Goal: Task Accomplishment & Management: Use online tool/utility

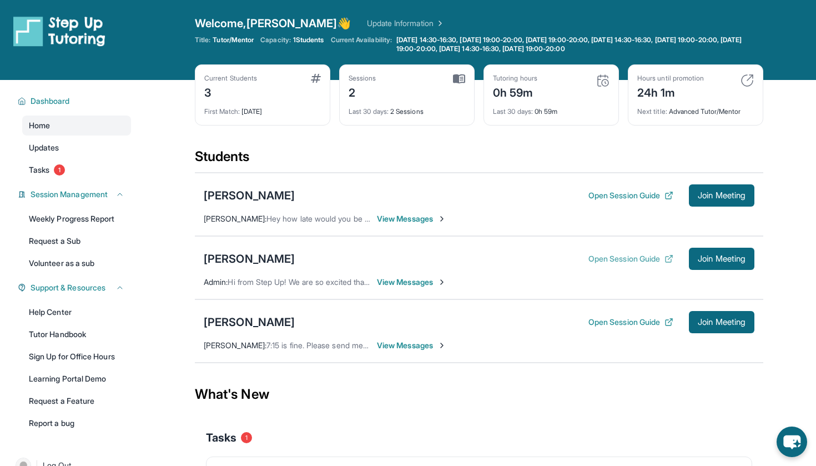
click at [633, 260] on button "Open Session Guide" at bounding box center [631, 258] width 85 height 11
click at [714, 262] on span "Join Meeting" at bounding box center [722, 258] width 48 height 7
click at [711, 258] on span "Join Meeting" at bounding box center [722, 258] width 48 height 7
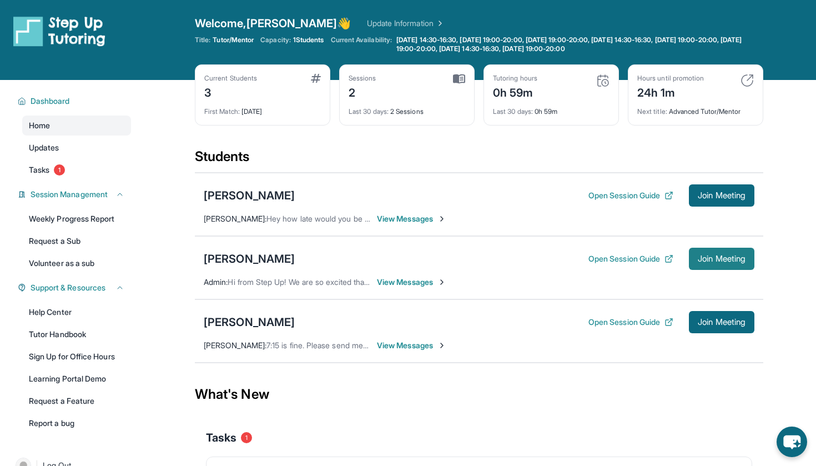
click at [711, 258] on span "Join Meeting" at bounding box center [722, 258] width 48 height 7
click at [723, 258] on span "Join Meeting" at bounding box center [722, 258] width 48 height 7
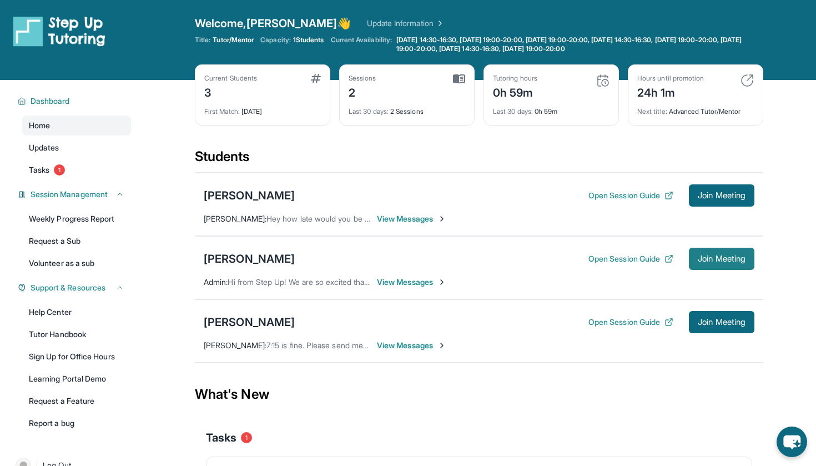
click at [704, 252] on button "Join Meeting" at bounding box center [722, 259] width 66 height 22
click at [698, 255] on span "Join Meeting" at bounding box center [722, 258] width 48 height 7
